Goal: Find specific page/section: Find specific page/section

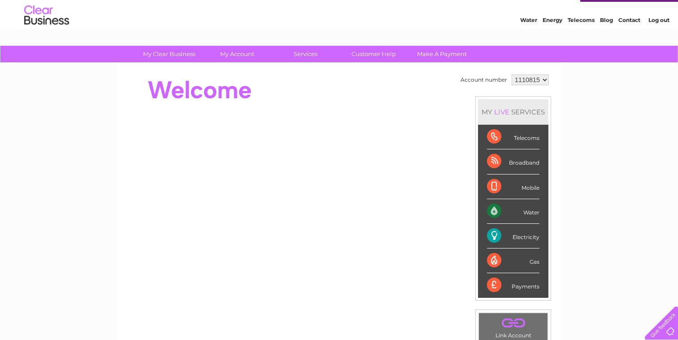
scroll to position [30, 0]
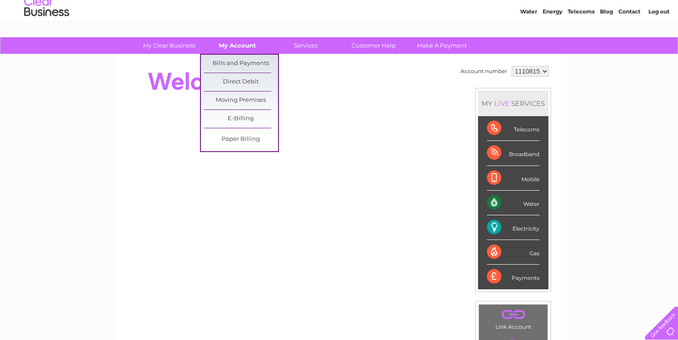
click at [233, 42] on link "My Account" at bounding box center [237, 45] width 74 height 17
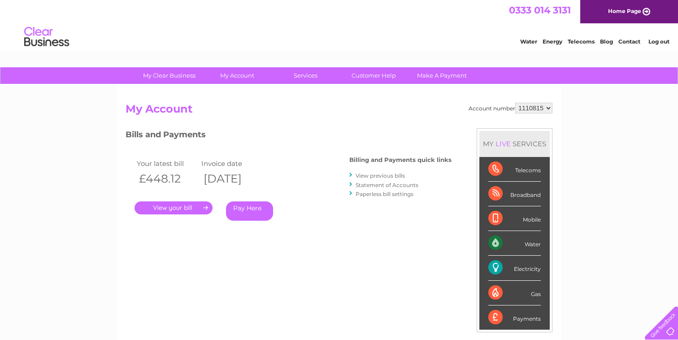
click at [625, 38] on link "Contact" at bounding box center [629, 41] width 22 height 7
